Goal: Task Accomplishment & Management: Manage account settings

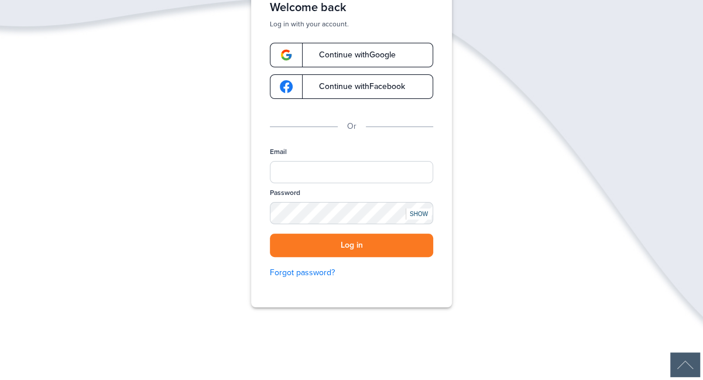
scroll to position [89, 0]
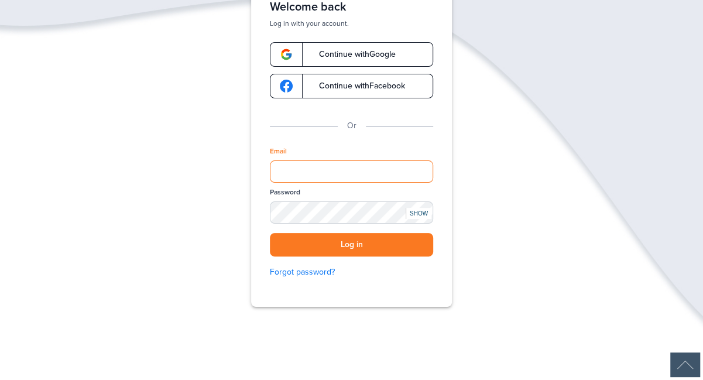
click at [321, 169] on input "Email" at bounding box center [351, 171] width 163 height 22
type input "**********"
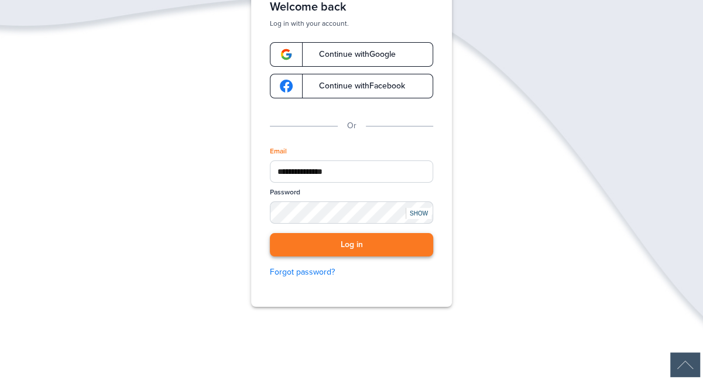
click at [347, 247] on button "Log in" at bounding box center [351, 245] width 163 height 24
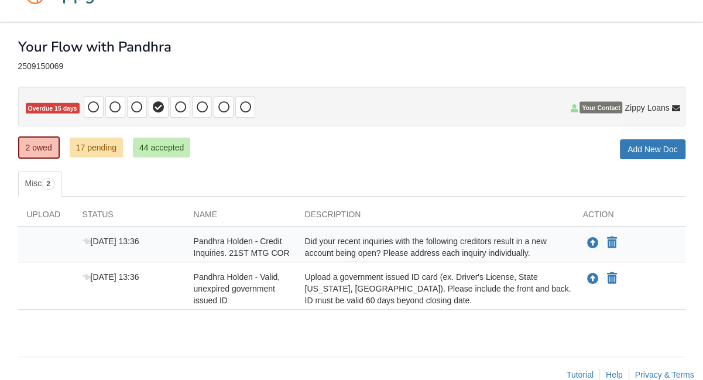
scroll to position [25, 0]
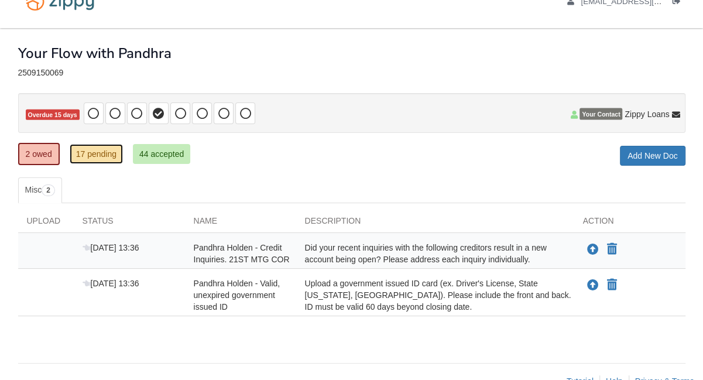
click at [96, 156] on link "17 pending" at bounding box center [96, 154] width 53 height 20
